Goal: Task Accomplishment & Management: Complete application form

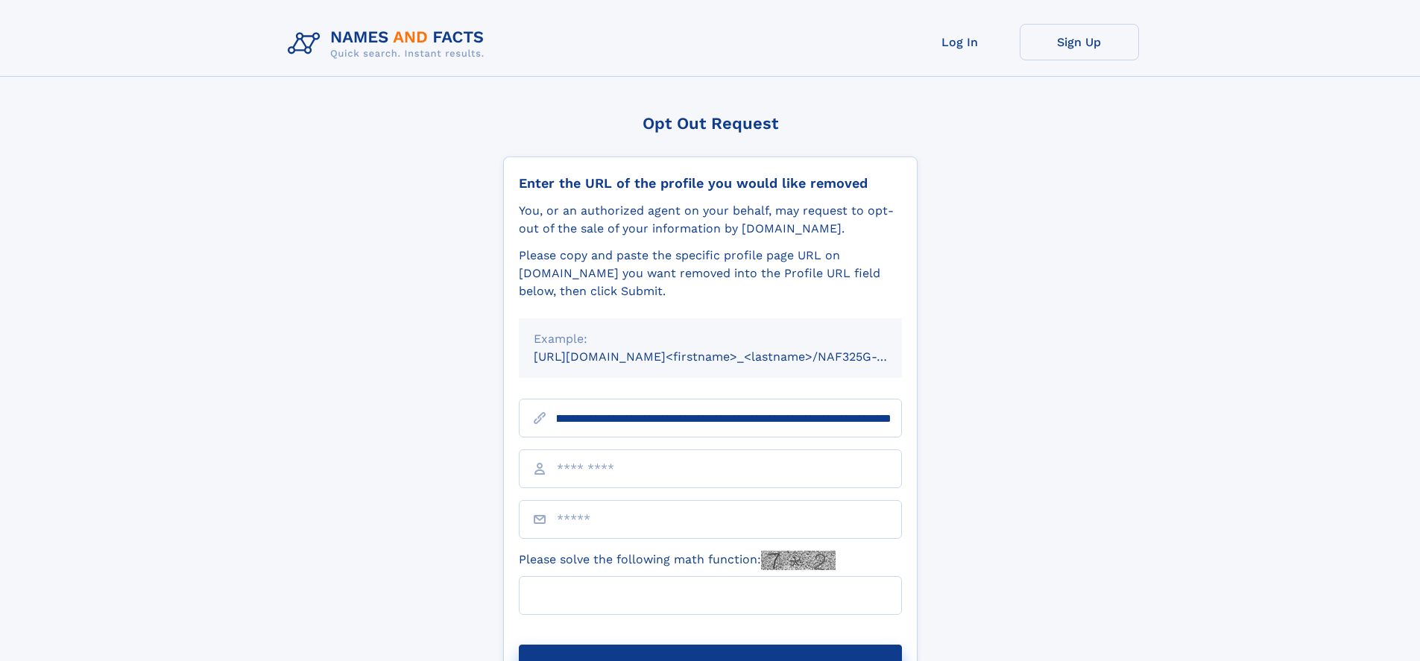
scroll to position [0, 174]
type input "**********"
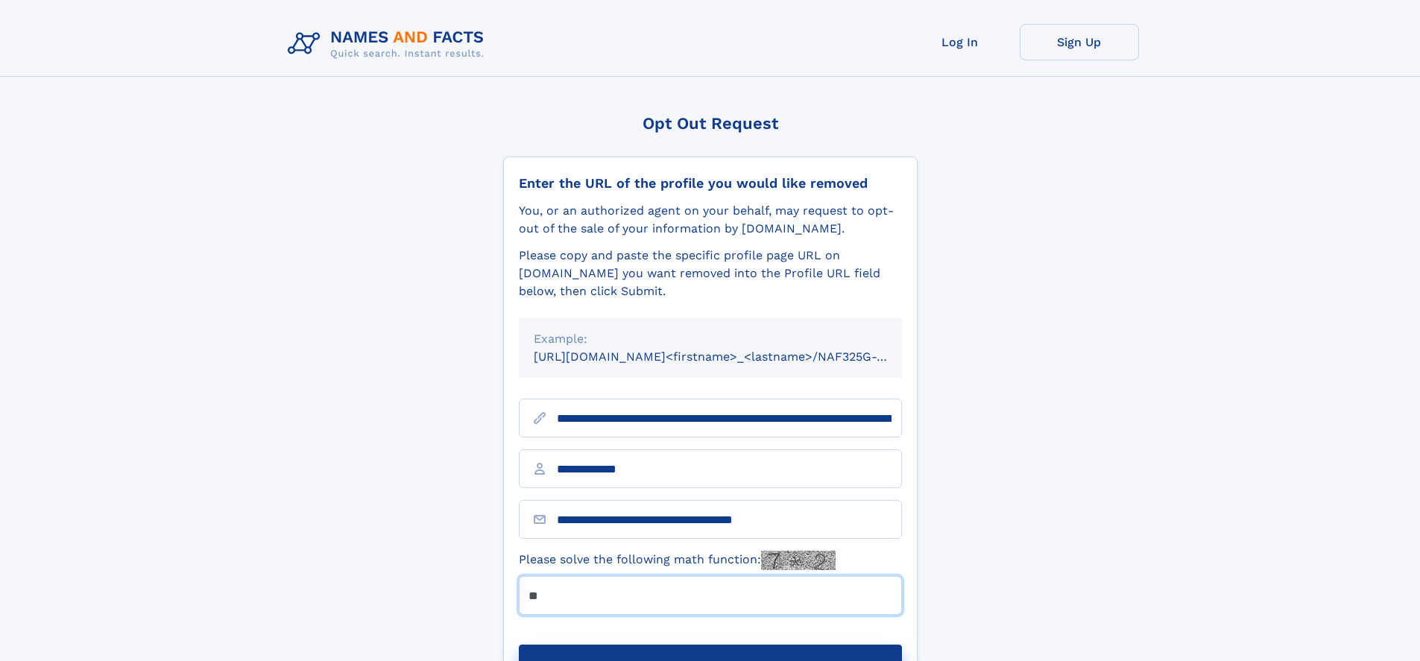
type input "**"
click at [710, 645] on button "Submit Opt Out Request" at bounding box center [710, 669] width 383 height 48
